Goal: Book appointment/travel/reservation

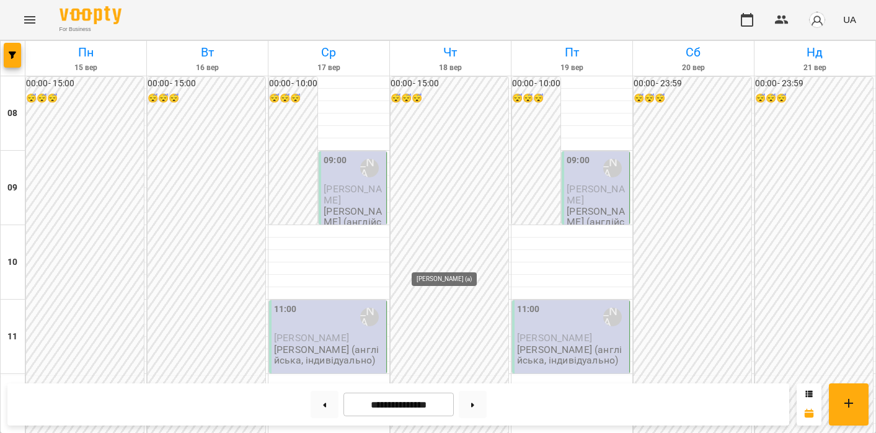
scroll to position [731, 0]
click at [320, 409] on button at bounding box center [325, 404] width 28 height 27
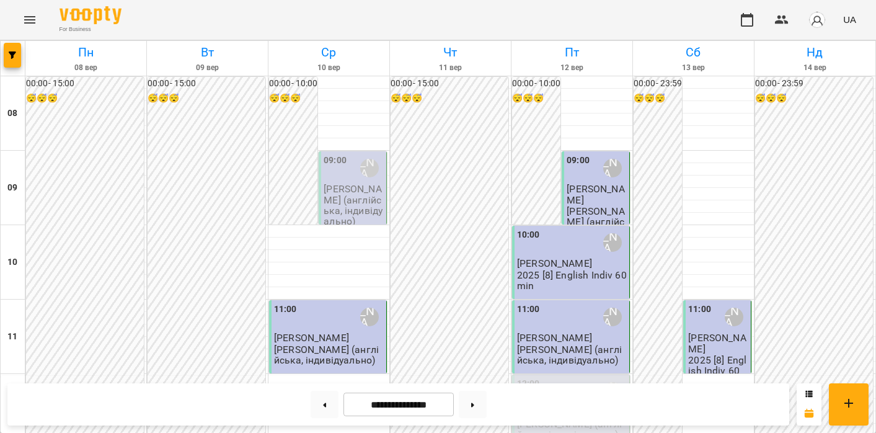
scroll to position [813, 0]
click at [317, 400] on button at bounding box center [325, 404] width 28 height 27
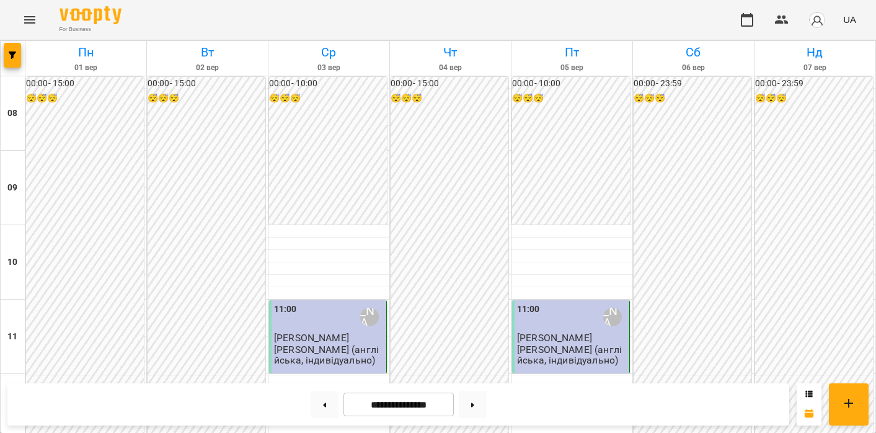
scroll to position [815, 0]
click at [480, 401] on button at bounding box center [473, 404] width 28 height 27
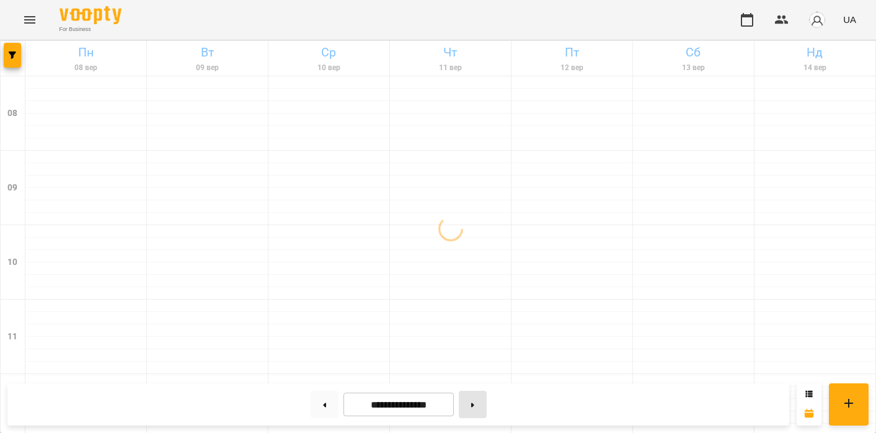
click at [480, 401] on button at bounding box center [473, 404] width 28 height 27
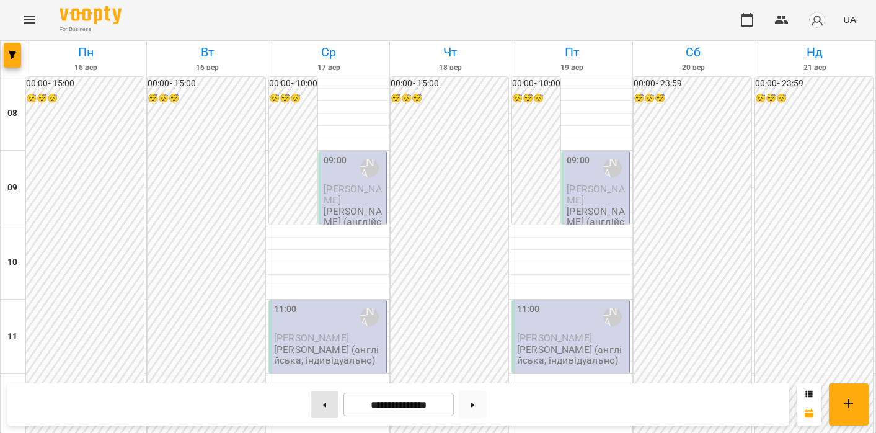
click at [320, 412] on button at bounding box center [325, 404] width 28 height 27
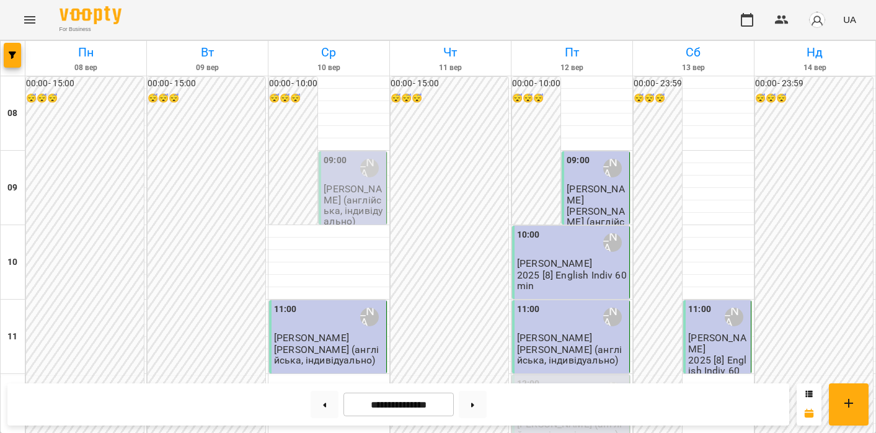
scroll to position [735, 0]
click at [317, 397] on button at bounding box center [325, 404] width 28 height 27
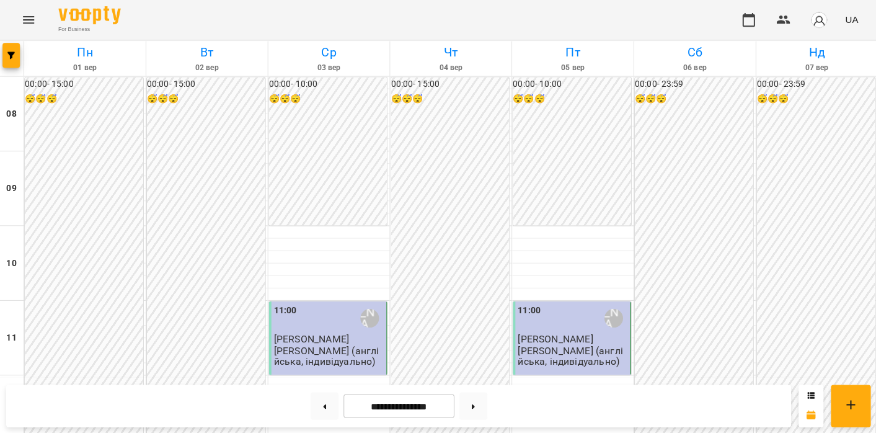
scroll to position [666, 0]
click at [484, 399] on button at bounding box center [473, 404] width 28 height 27
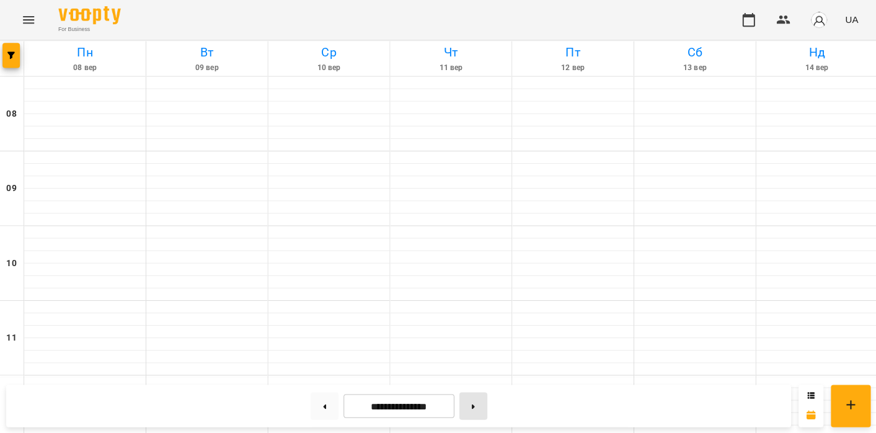
click at [484, 399] on button at bounding box center [473, 404] width 28 height 27
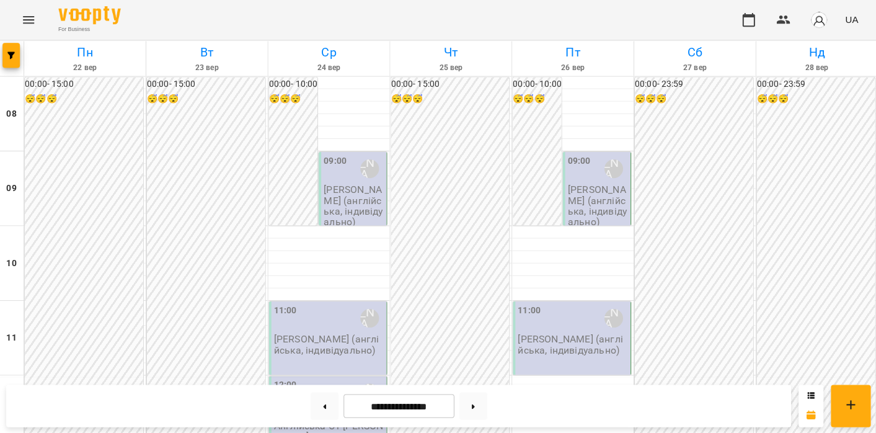
scroll to position [665, 0]
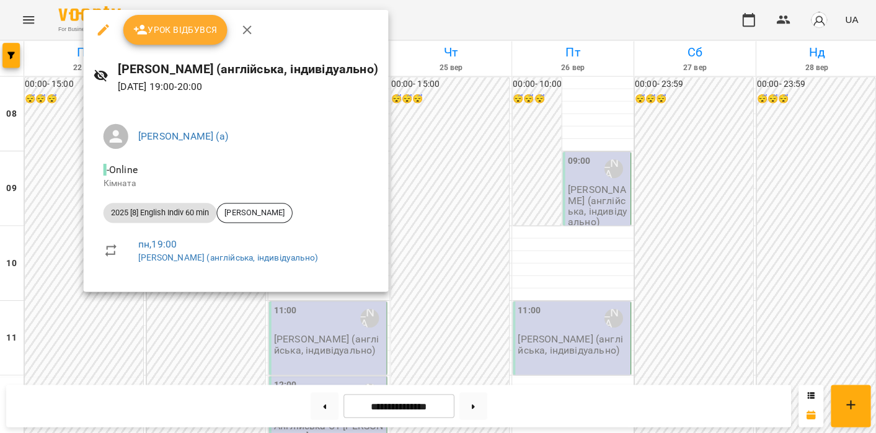
click at [58, 264] on div at bounding box center [438, 216] width 876 height 433
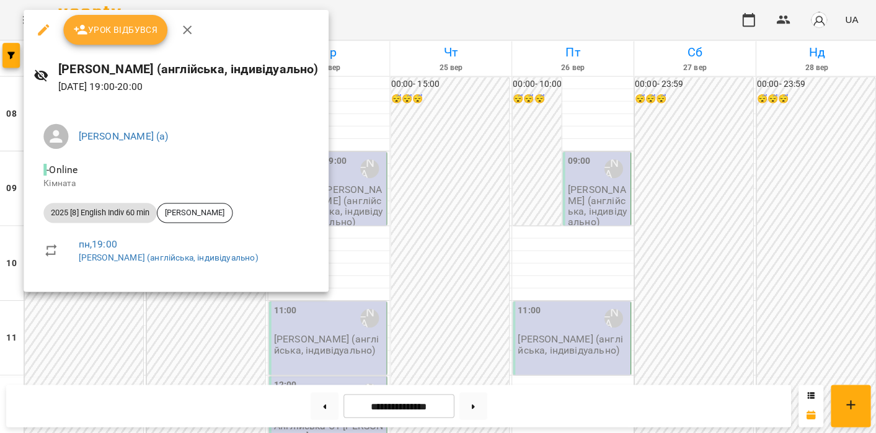
click at [203, 339] on div at bounding box center [438, 216] width 876 height 433
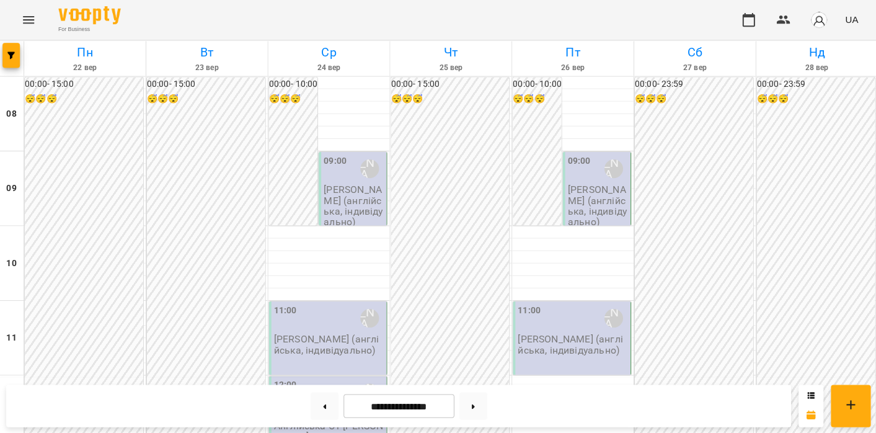
scroll to position [718, 0]
click at [322, 402] on button at bounding box center [325, 404] width 28 height 27
type input "**********"
